Goal: Find specific page/section: Find specific page/section

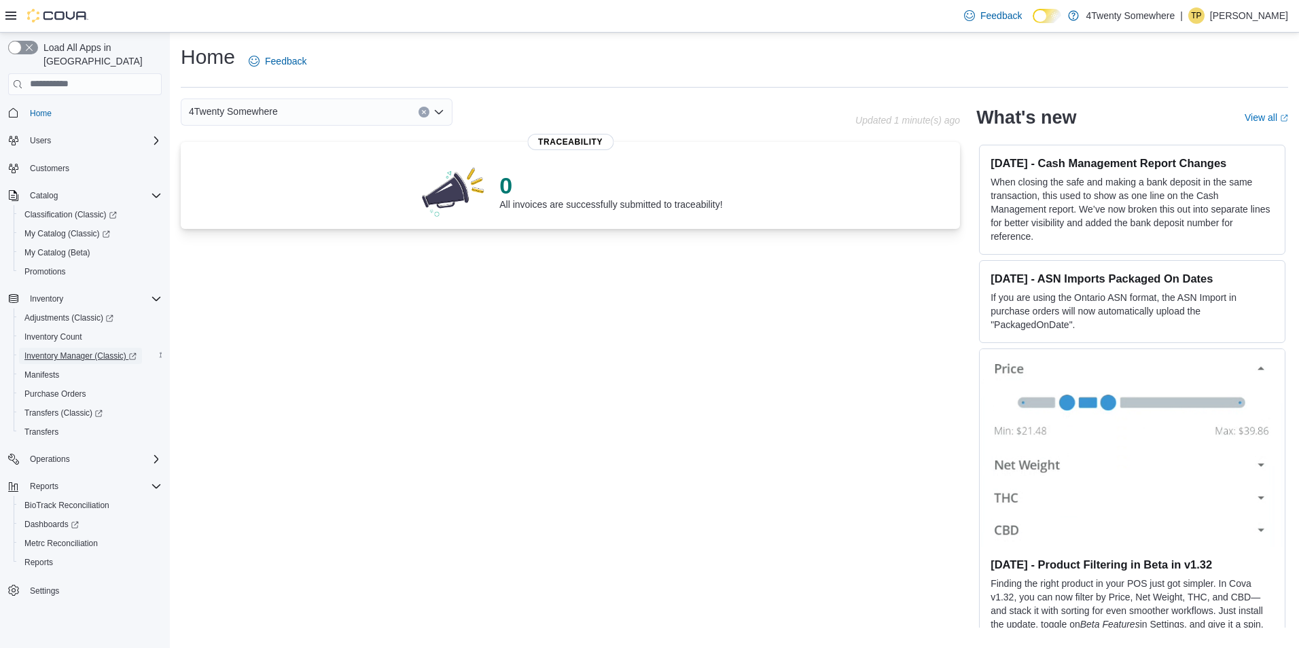
click at [88, 351] on span "Inventory Manager (Classic)" at bounding box center [80, 356] width 112 height 11
